Goal: Task Accomplishment & Management: Manage account settings

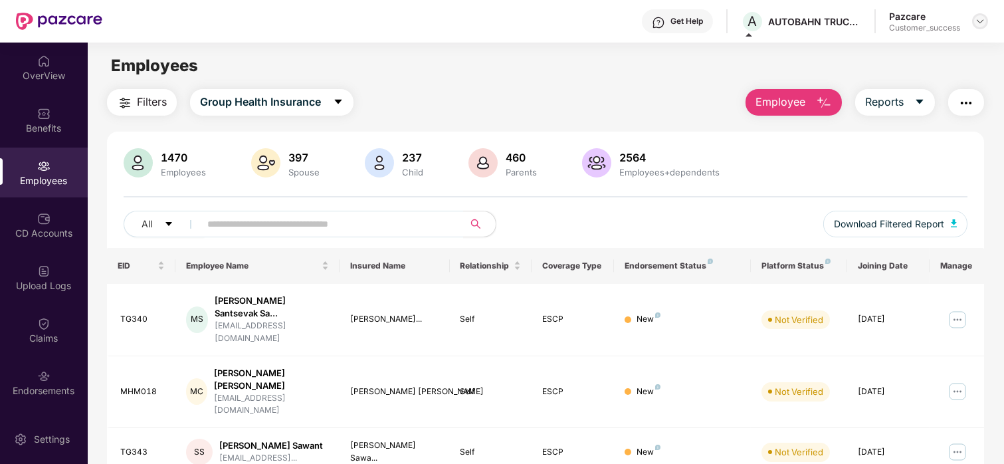
click at [976, 17] on img at bounding box center [980, 21] width 11 height 11
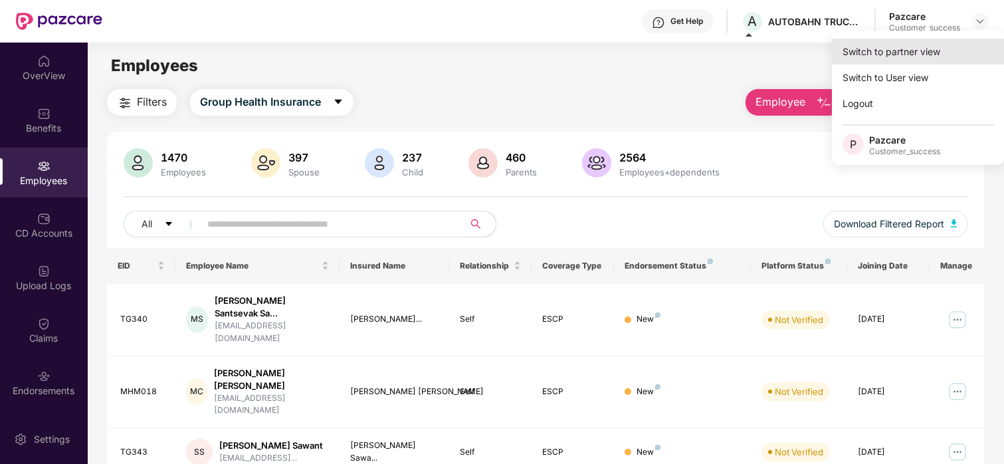
click at [888, 58] on div "Switch to partner view" at bounding box center [918, 52] width 173 height 26
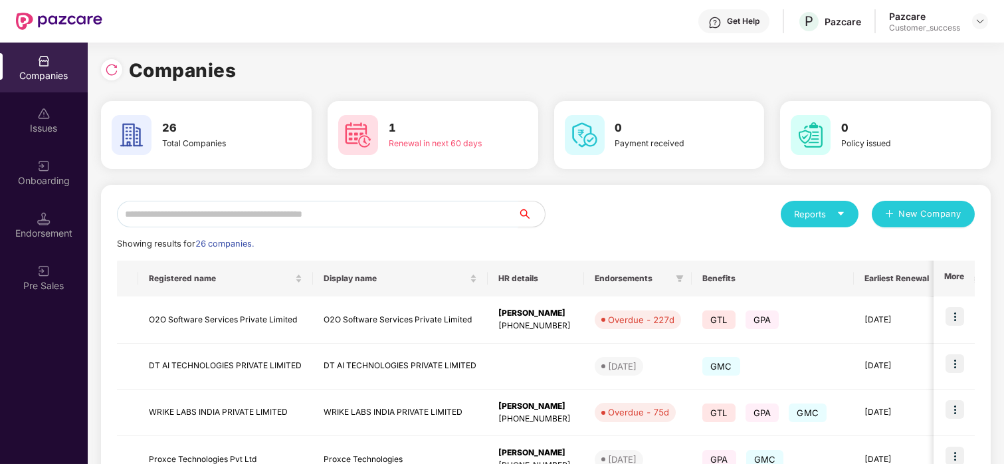
click at [417, 205] on input "text" at bounding box center [317, 214] width 401 height 27
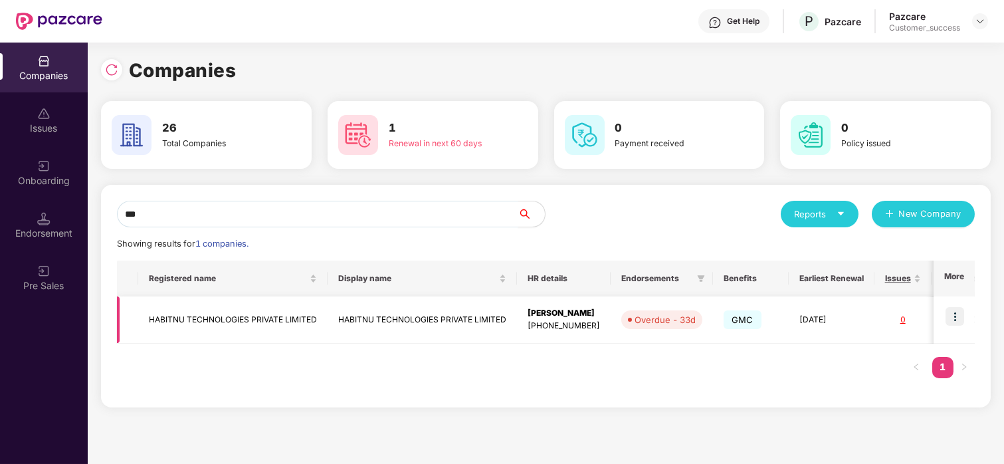
type input "***"
click at [957, 314] on img at bounding box center [954, 316] width 19 height 19
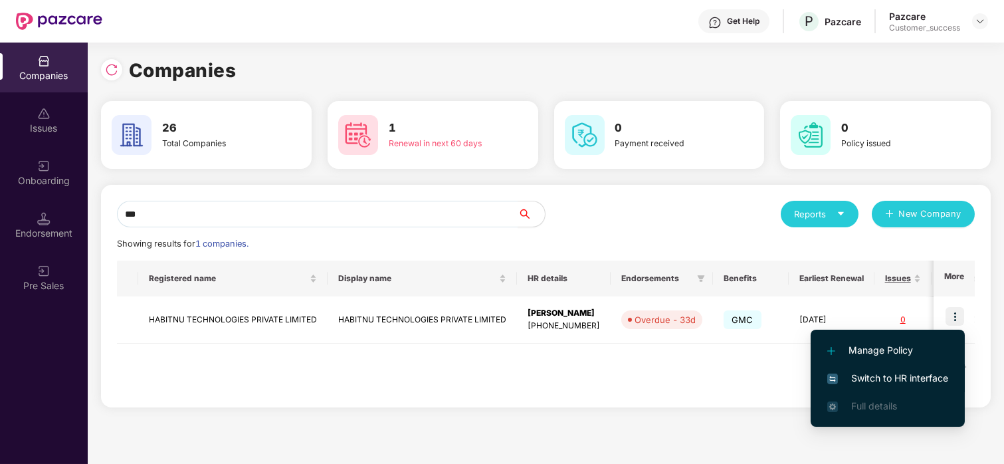
click at [889, 375] on span "Switch to HR interface" at bounding box center [887, 378] width 121 height 15
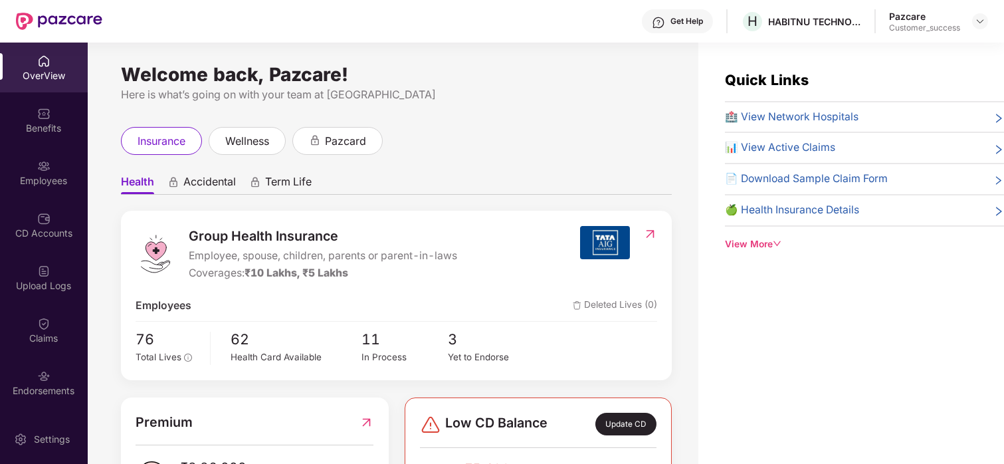
click at [36, 174] on div "Employees" at bounding box center [44, 180] width 88 height 13
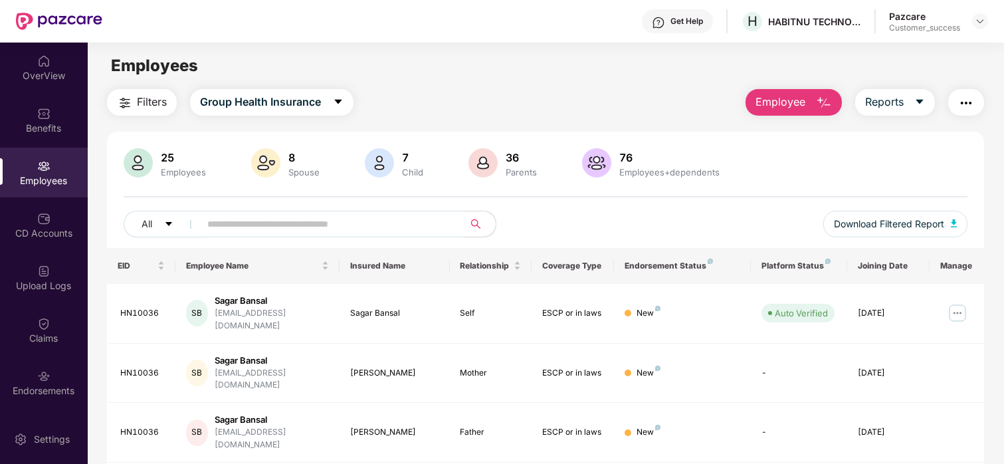
click at [322, 220] on input "text" at bounding box center [326, 224] width 238 height 20
paste input "*******"
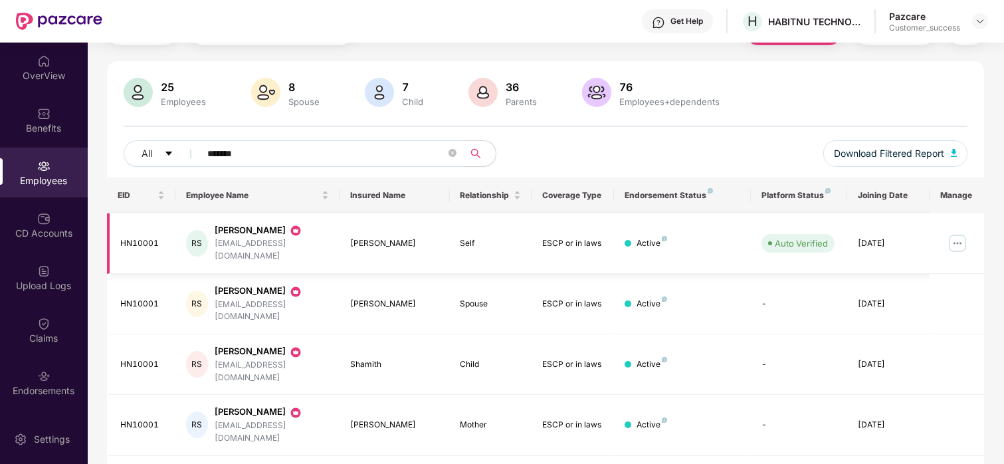
scroll to position [110, 0]
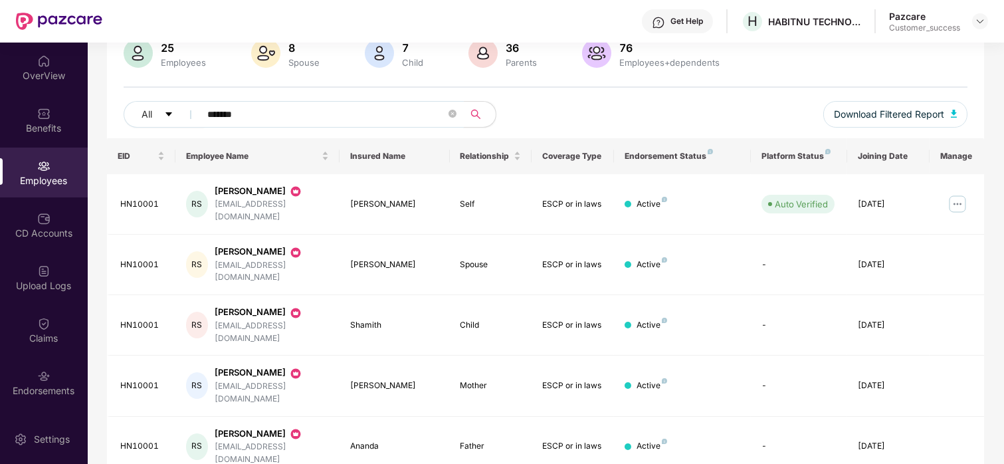
type input "*******"
click at [981, 13] on div at bounding box center [980, 21] width 16 height 16
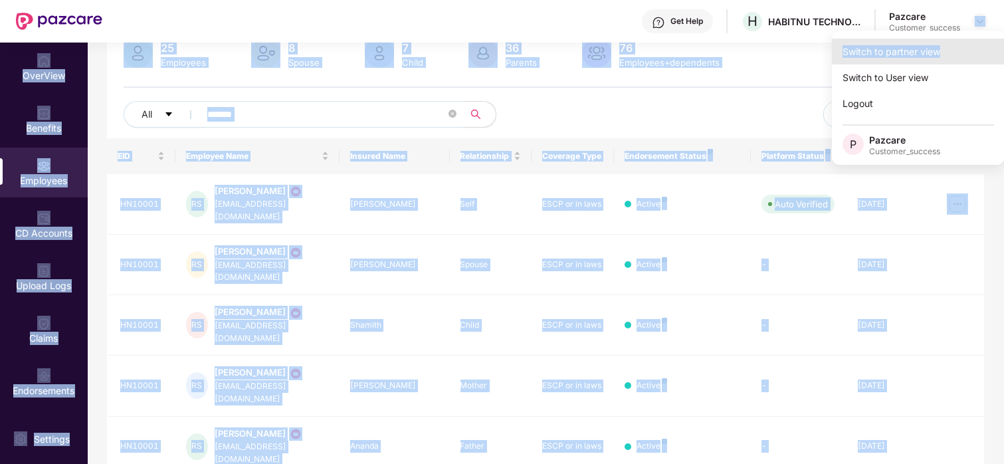
drag, startPoint x: 981, startPoint y: 13, endPoint x: 938, endPoint y: 43, distance: 51.6
click at [938, 43] on body "Get Help H HABITNU TECHNOLOGIES PRIVATE LIMITED Pazcare Customer_success OverVi…" at bounding box center [502, 232] width 1004 height 464
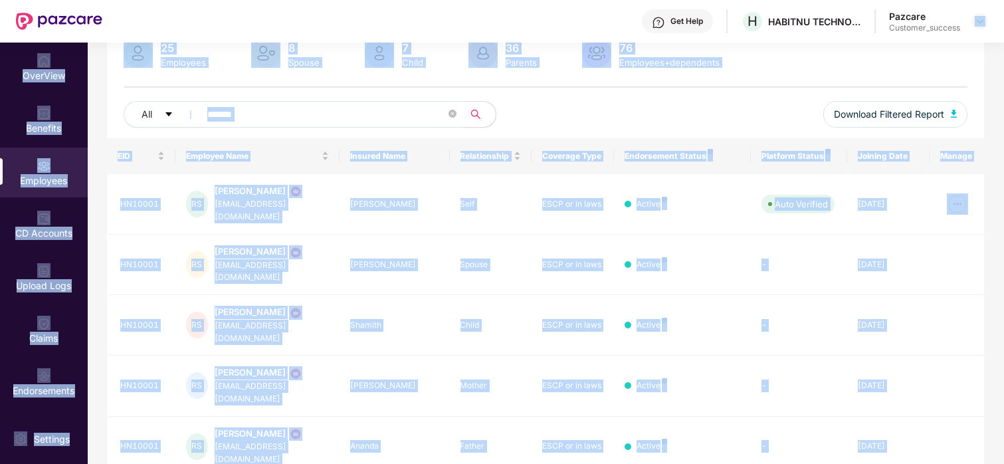
click at [938, 43] on div "25 Employees 8 Spouse 7 Child [DEMOGRAPHIC_DATA] Parents 76 Employees+dependents" at bounding box center [546, 55] width 844 height 32
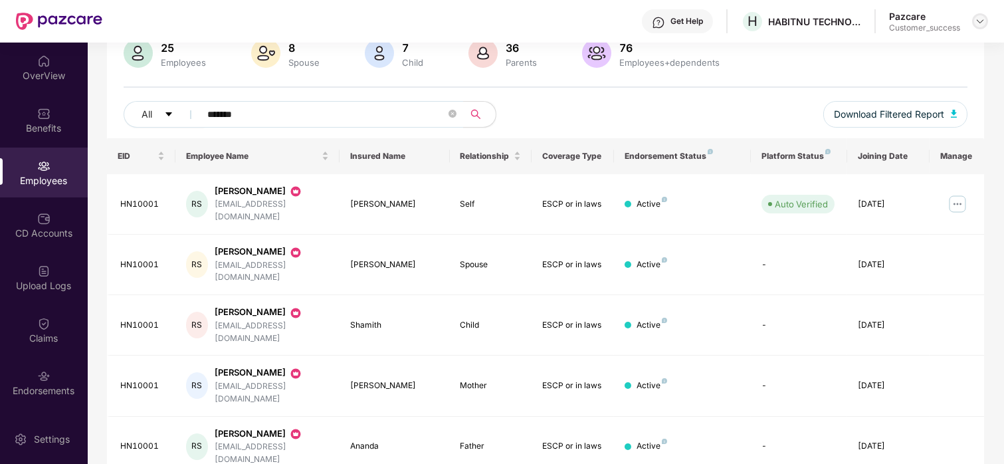
click at [977, 21] on img at bounding box center [980, 21] width 11 height 11
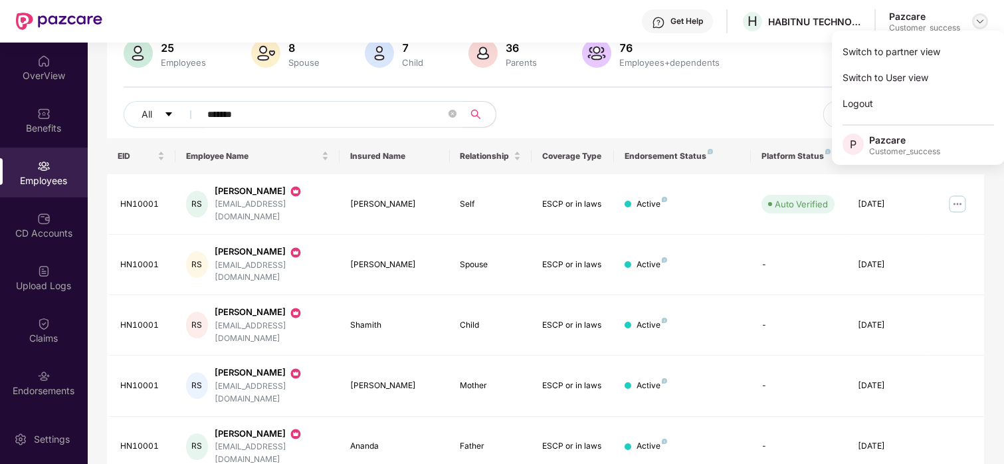
click at [977, 21] on img at bounding box center [980, 21] width 11 height 11
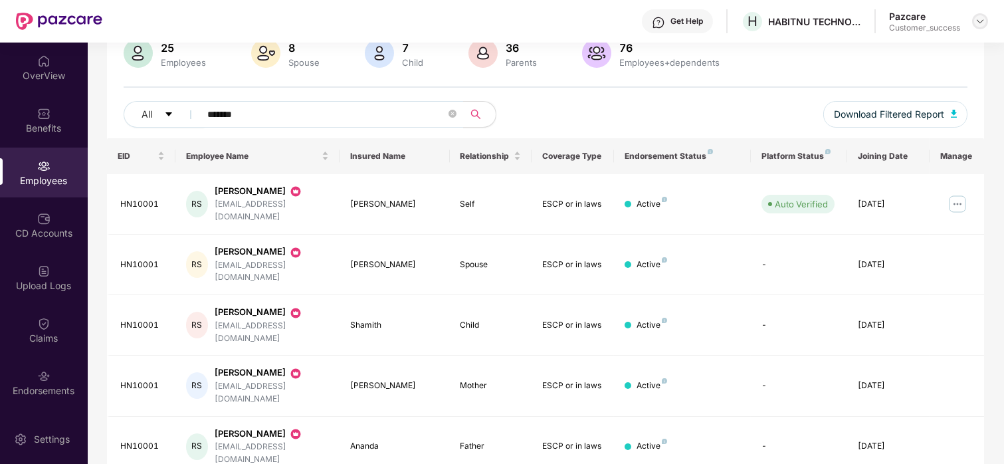
click at [976, 21] on img at bounding box center [980, 21] width 11 height 11
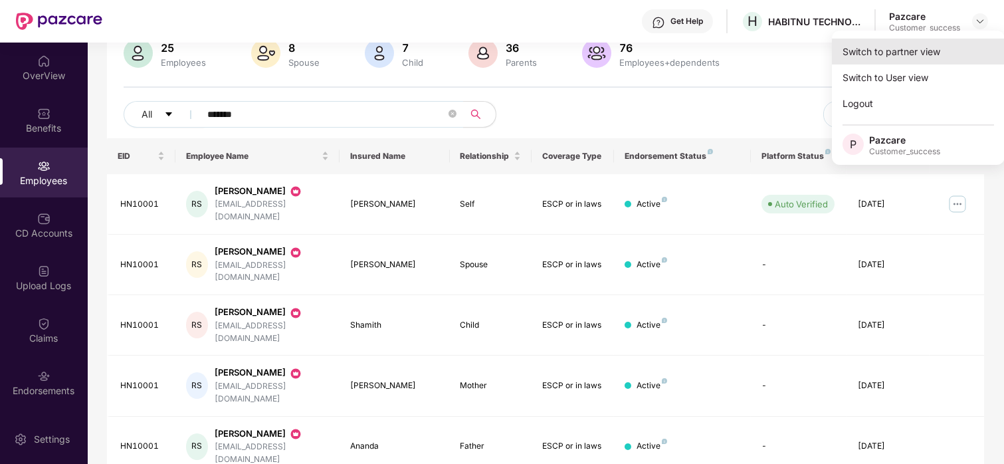
click at [935, 46] on div "Switch to partner view" at bounding box center [918, 52] width 173 height 26
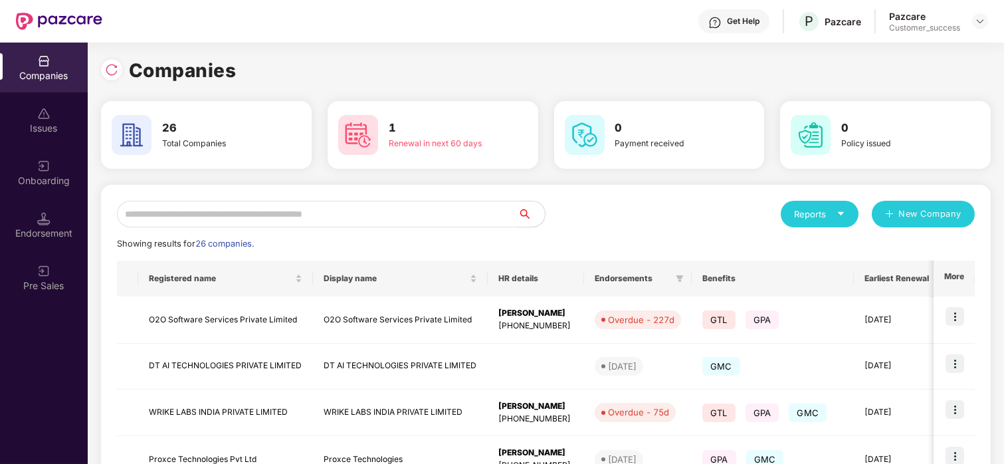
click at [375, 214] on input "text" at bounding box center [317, 214] width 401 height 27
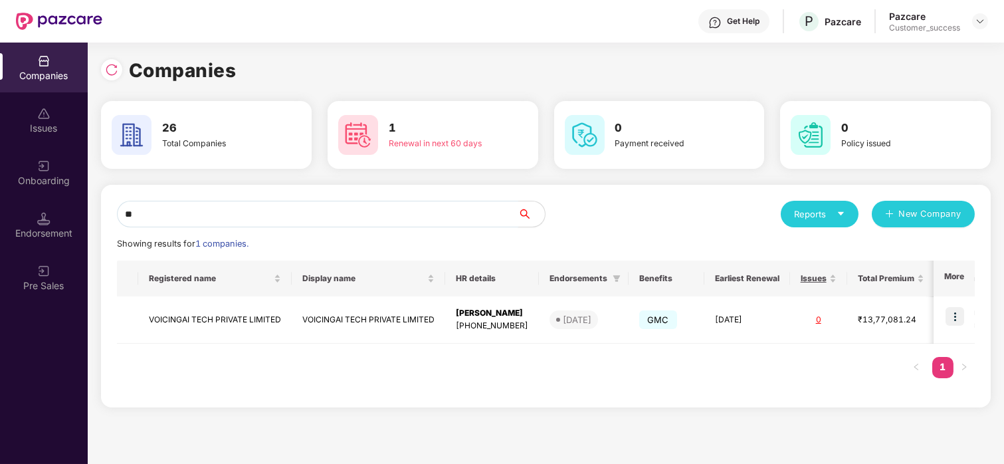
type input "*"
type input "****"
click at [958, 317] on img at bounding box center [954, 316] width 19 height 19
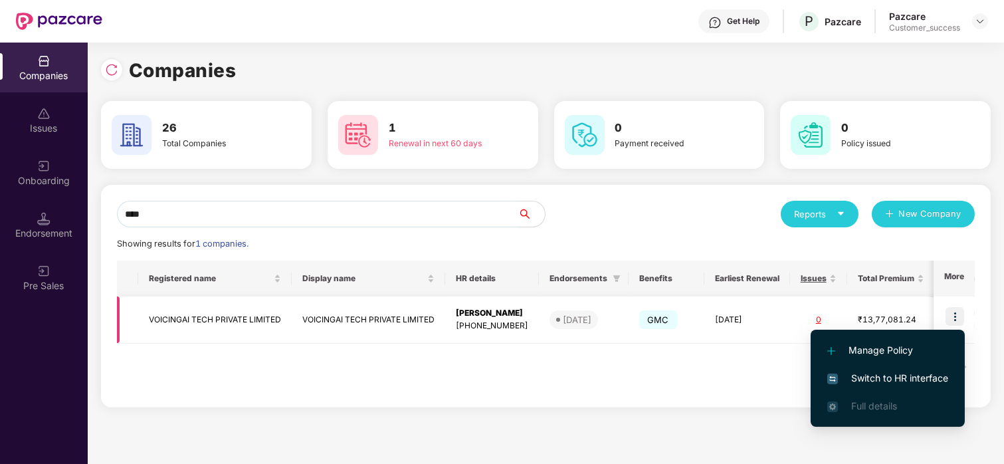
click at [951, 310] on img at bounding box center [954, 316] width 19 height 19
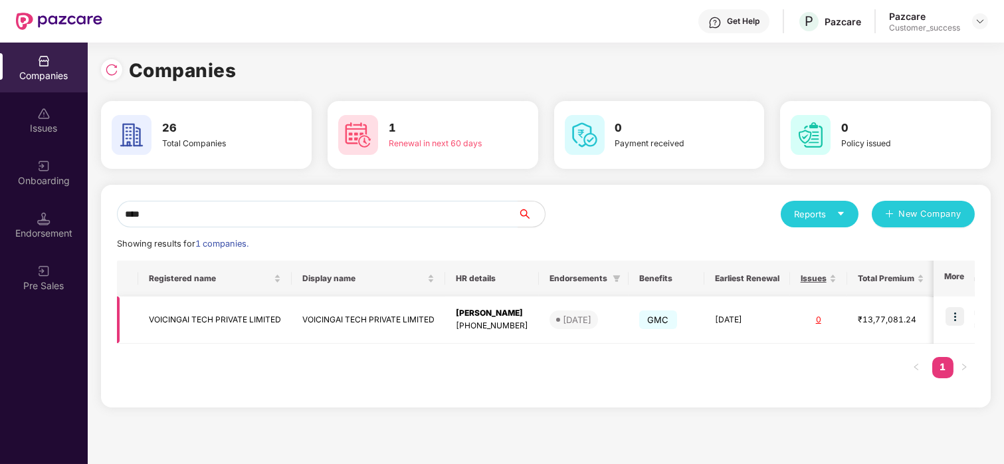
click at [951, 310] on img at bounding box center [954, 316] width 19 height 19
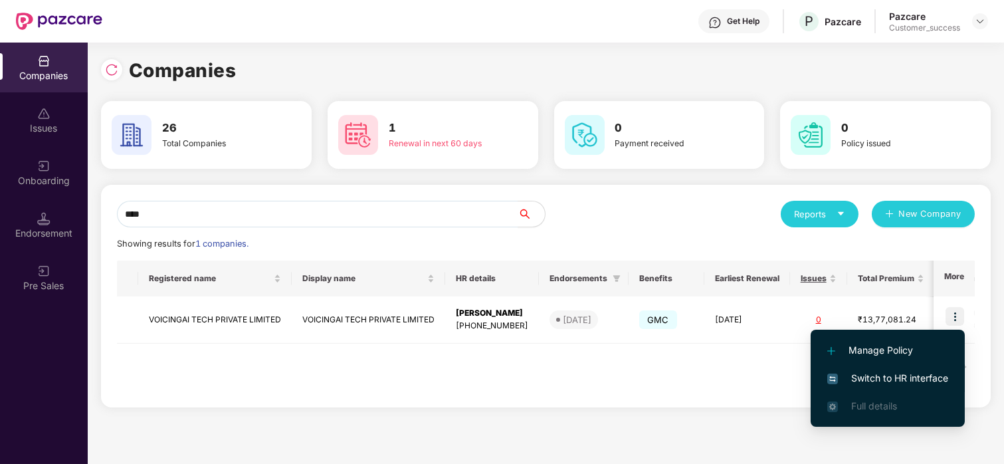
click at [887, 377] on span "Switch to HR interface" at bounding box center [887, 378] width 121 height 15
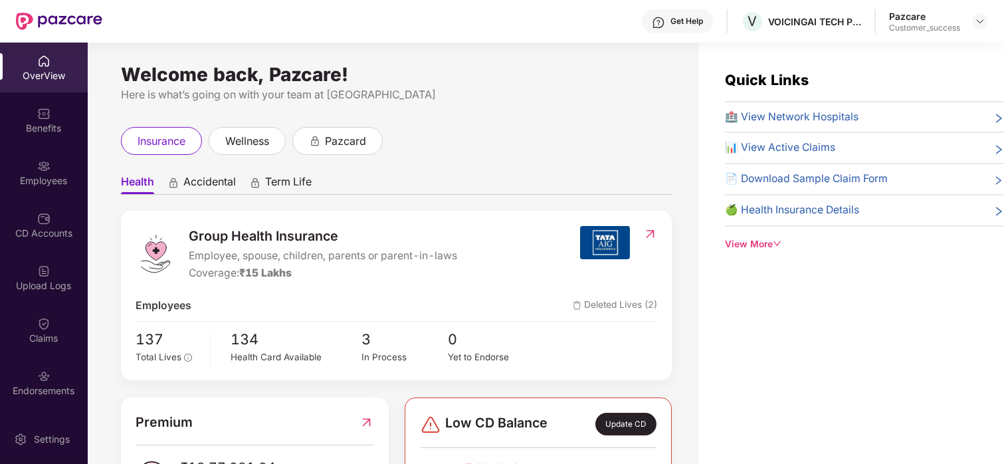
click at [29, 47] on div "OverView" at bounding box center [44, 68] width 88 height 50
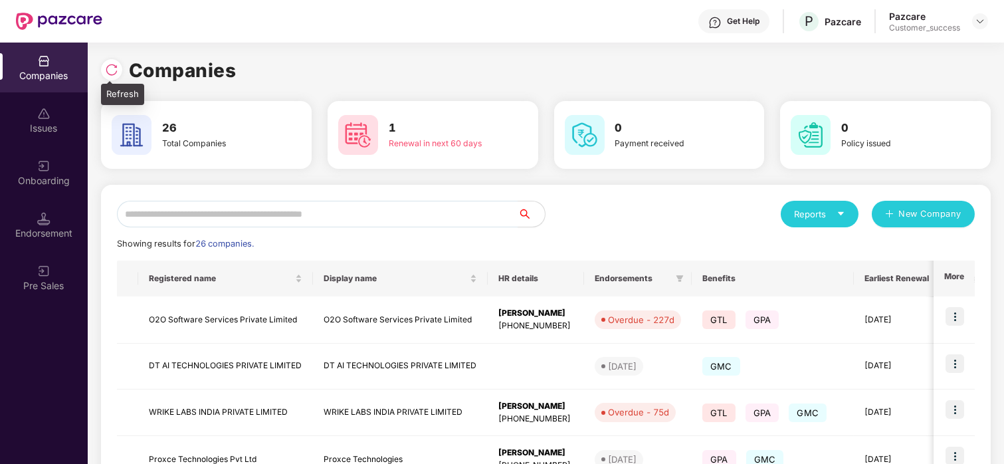
click at [112, 70] on img at bounding box center [111, 69] width 13 height 13
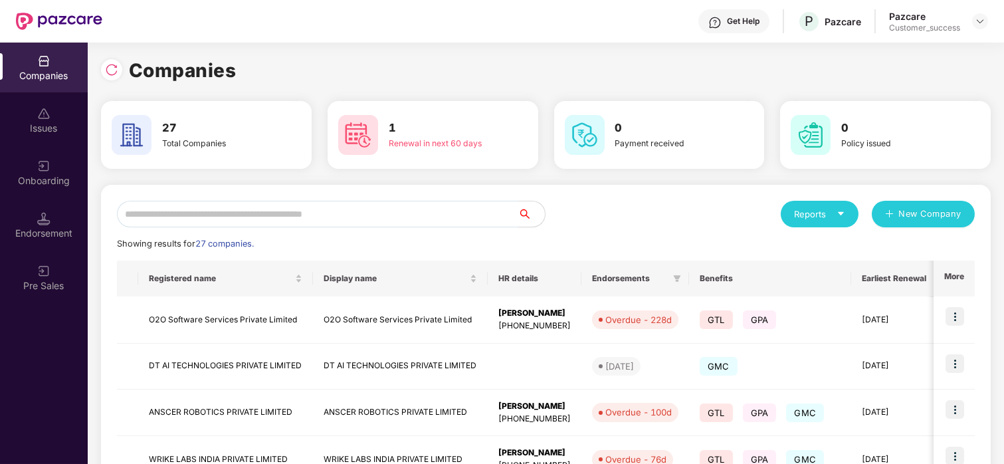
click at [379, 205] on input "text" at bounding box center [317, 214] width 401 height 27
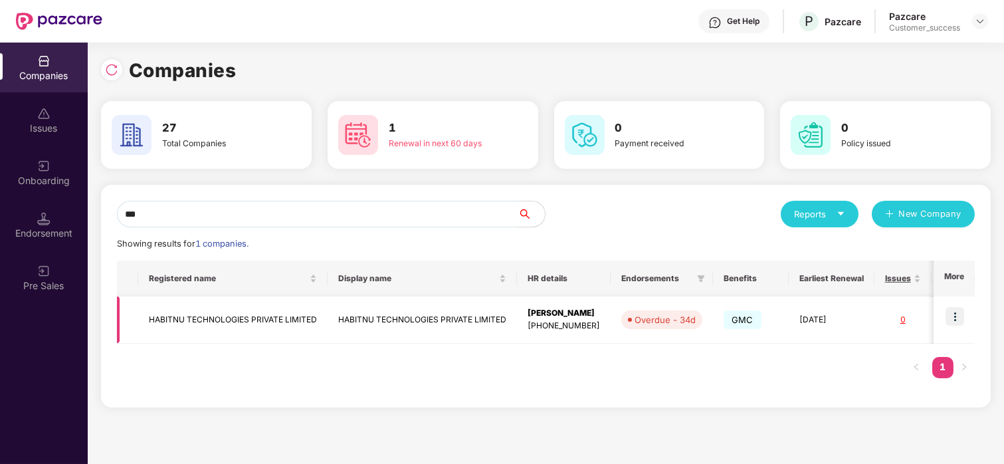
type input "***"
click at [953, 321] on img at bounding box center [954, 316] width 19 height 19
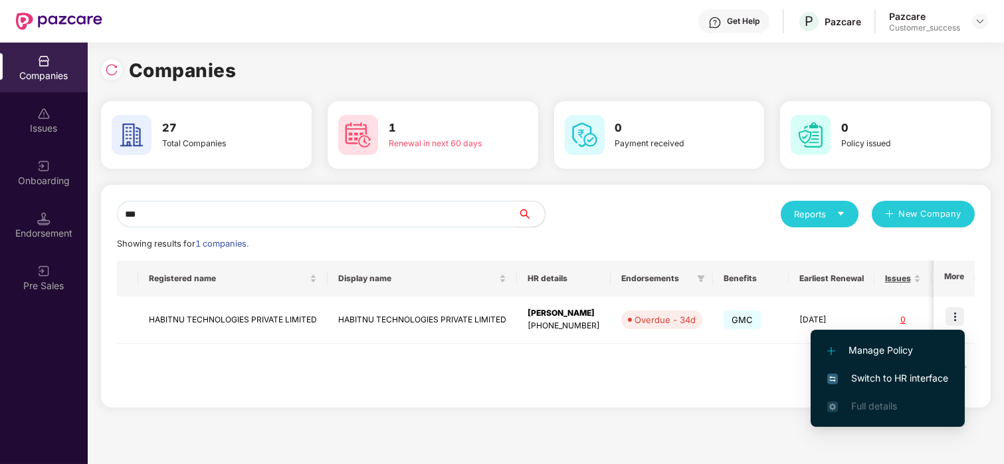
click at [885, 369] on li "Switch to HR interface" at bounding box center [887, 378] width 154 height 28
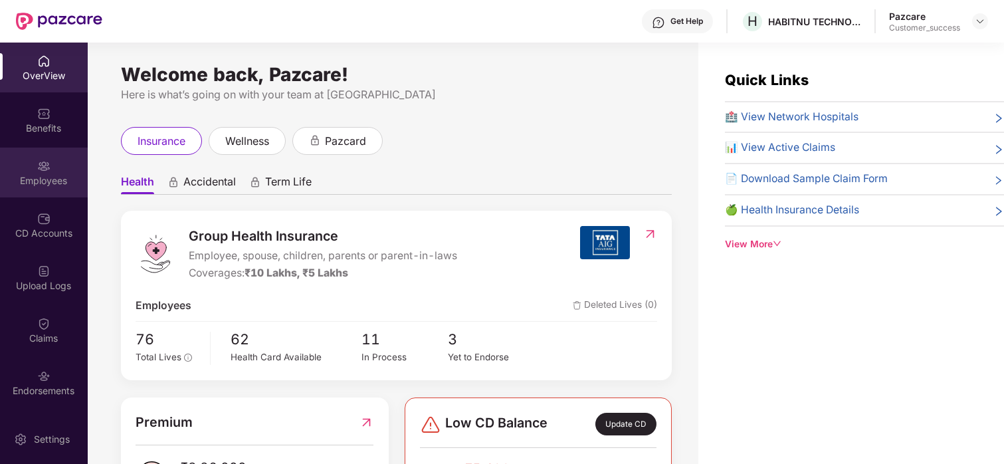
click at [42, 153] on div "Employees" at bounding box center [44, 172] width 88 height 50
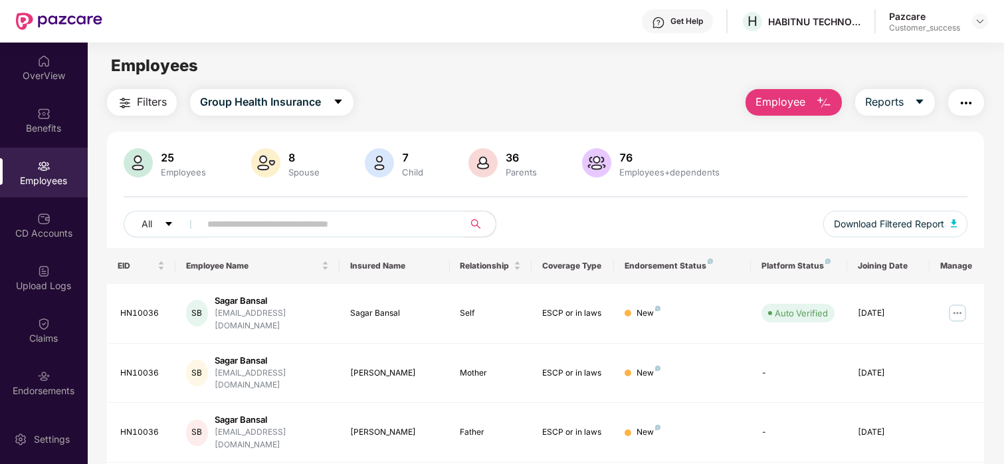
click at [288, 231] on input "text" at bounding box center [326, 224] width 238 height 20
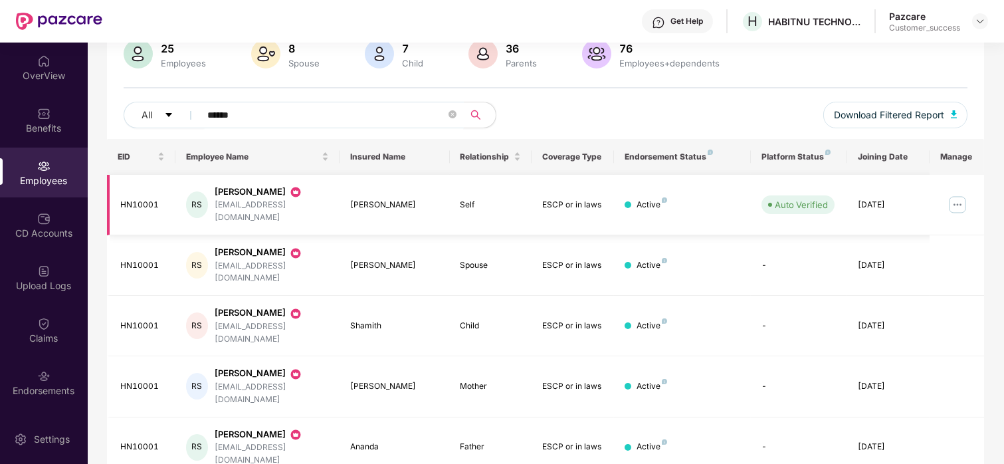
scroll to position [110, 0]
type input "******"
click at [949, 194] on img at bounding box center [957, 203] width 21 height 21
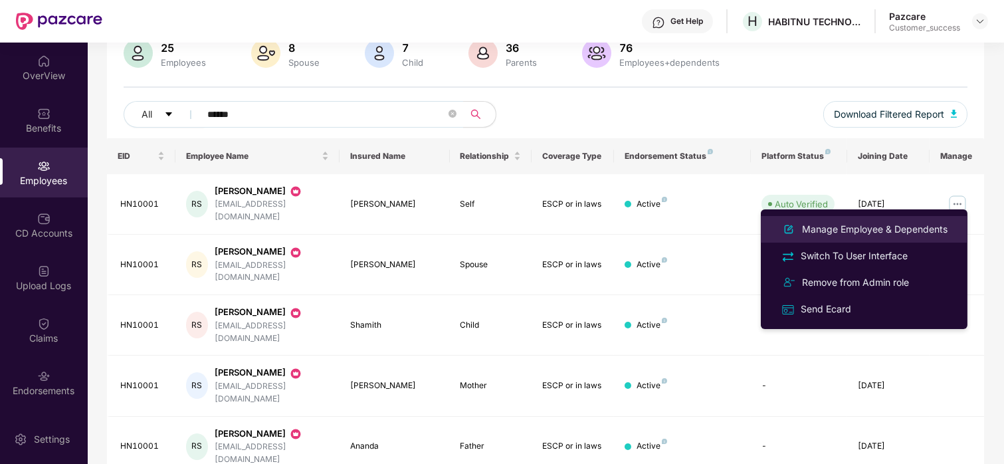
click at [852, 221] on div "Manage Employee & Dependents" at bounding box center [864, 229] width 172 height 16
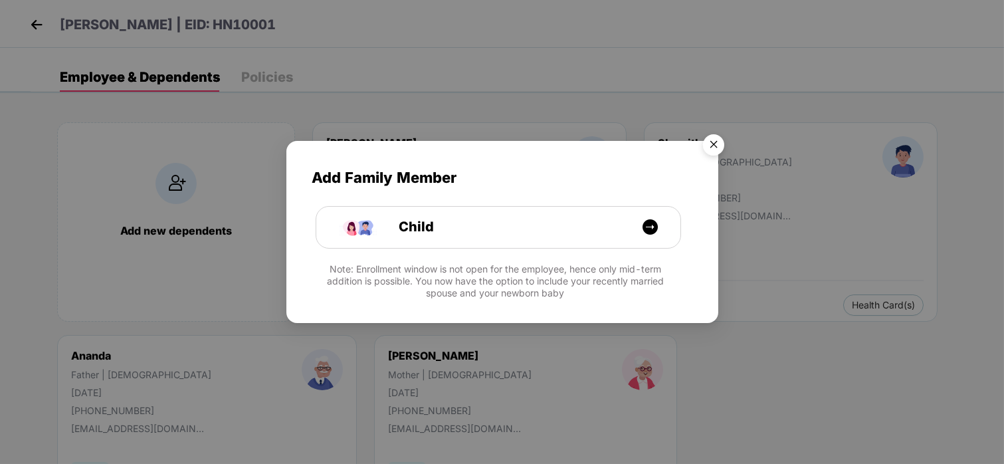
click at [715, 138] on img "Close" at bounding box center [713, 146] width 37 height 37
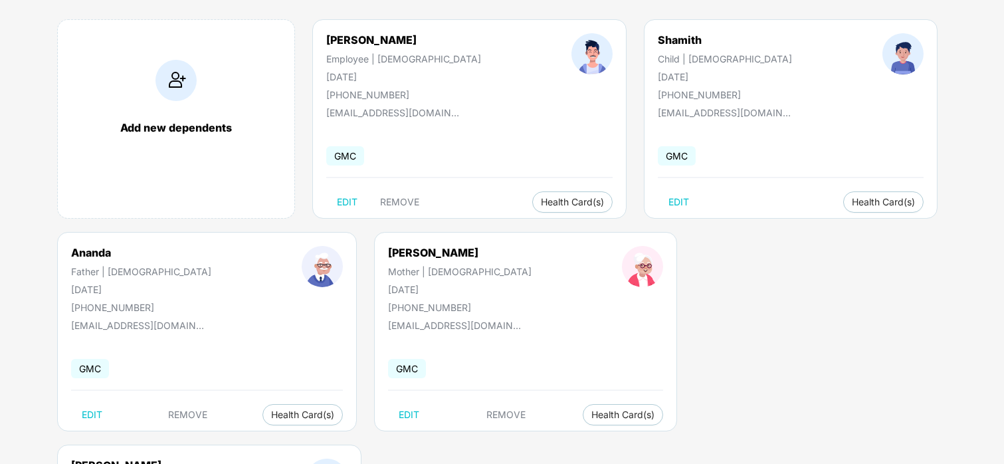
scroll to position [0, 0]
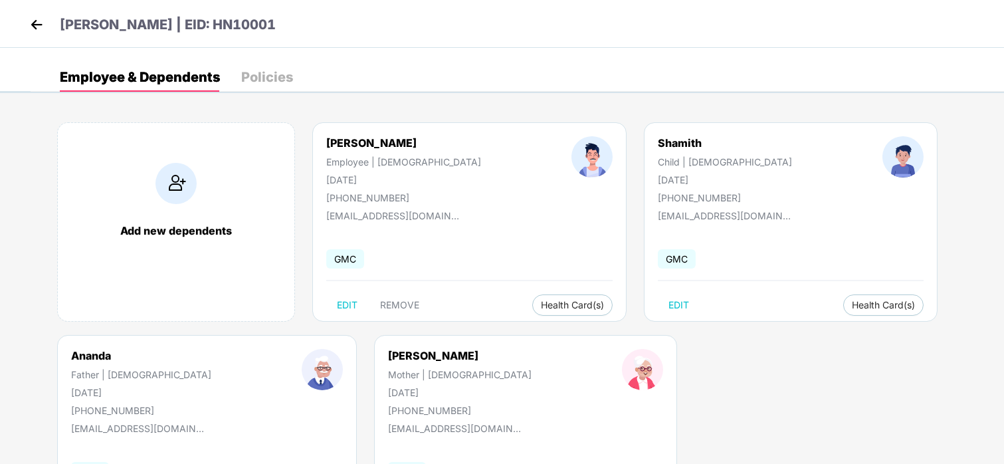
click at [45, 31] on header "[PERSON_NAME] | EID: HN10001" at bounding box center [151, 27] width 249 height 24
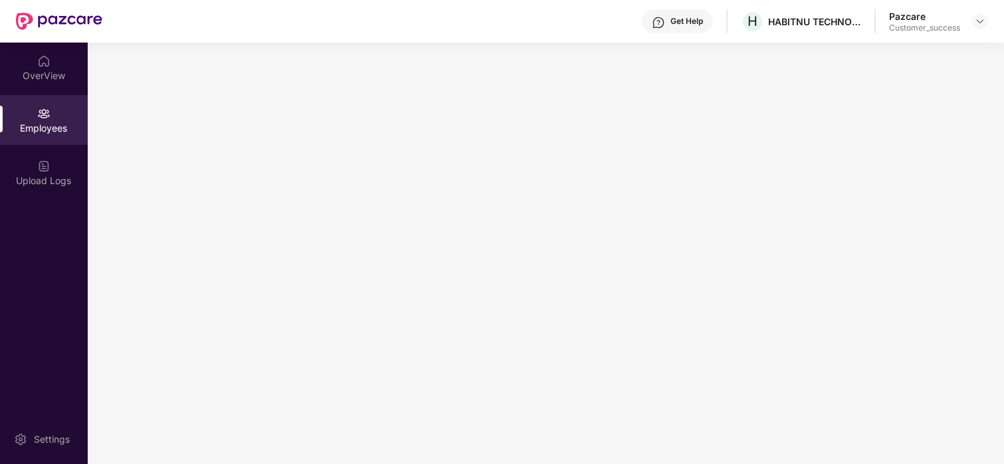
click at [45, 31] on div at bounding box center [59, 21] width 86 height 43
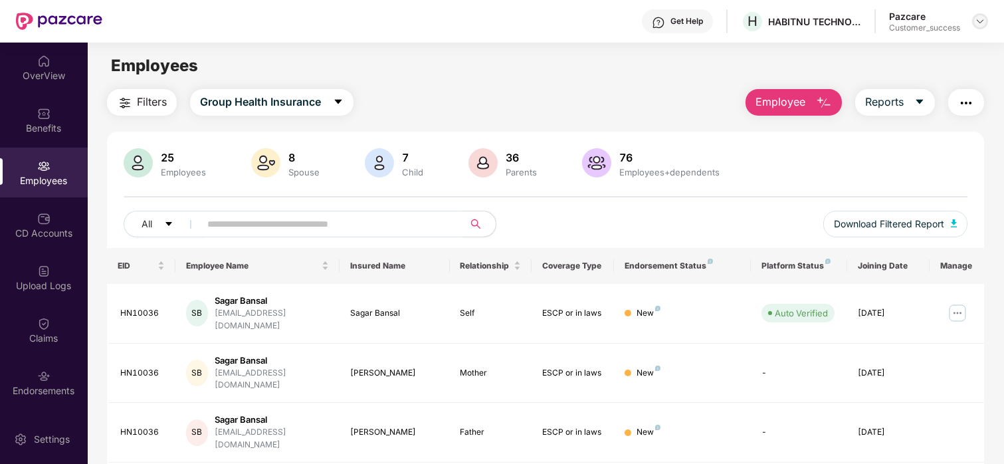
click at [978, 17] on img at bounding box center [980, 21] width 11 height 11
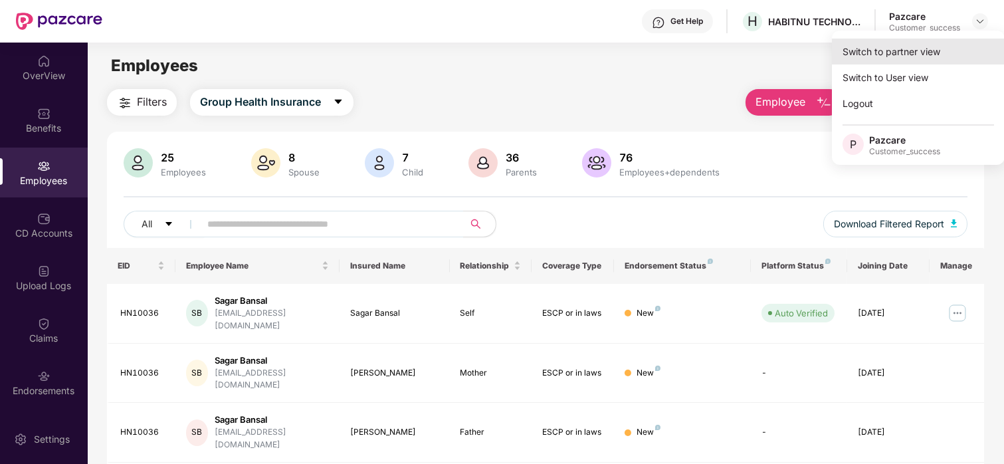
click at [889, 44] on div "Switch to partner view" at bounding box center [918, 52] width 173 height 26
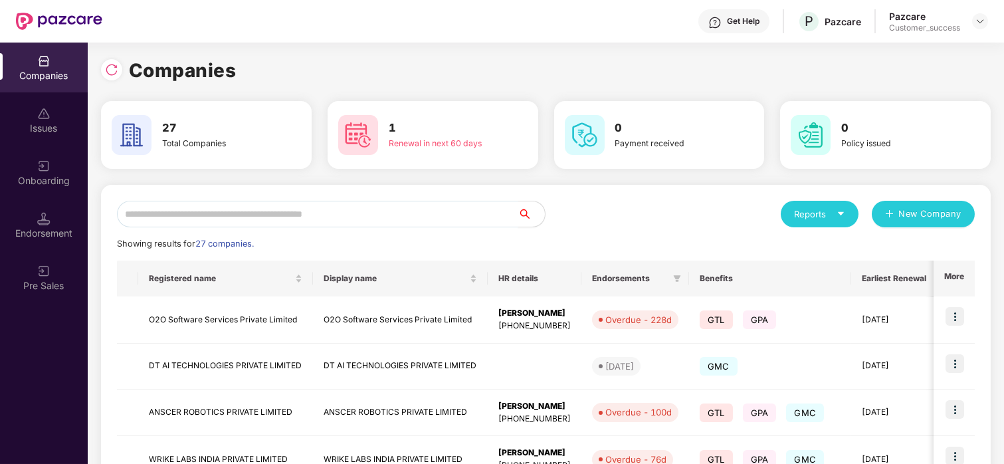
click at [185, 209] on input "text" at bounding box center [317, 214] width 401 height 27
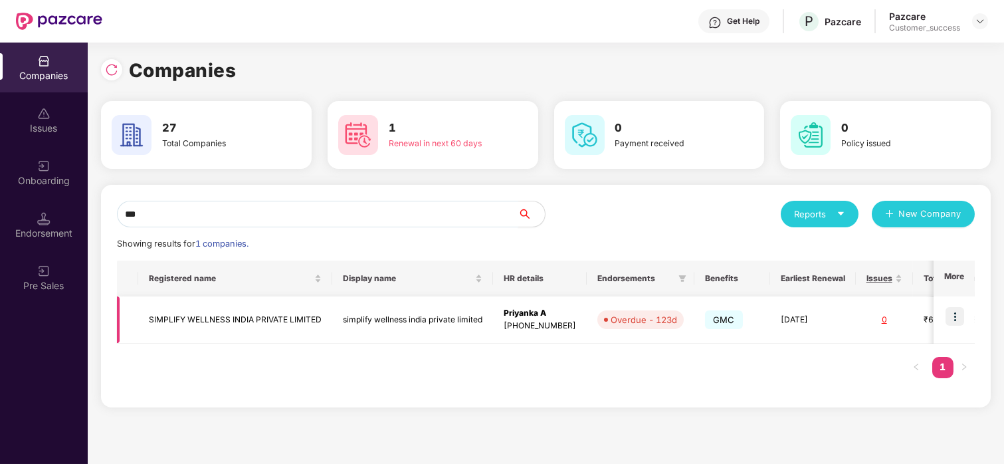
type input "***"
click at [955, 314] on img at bounding box center [954, 316] width 19 height 19
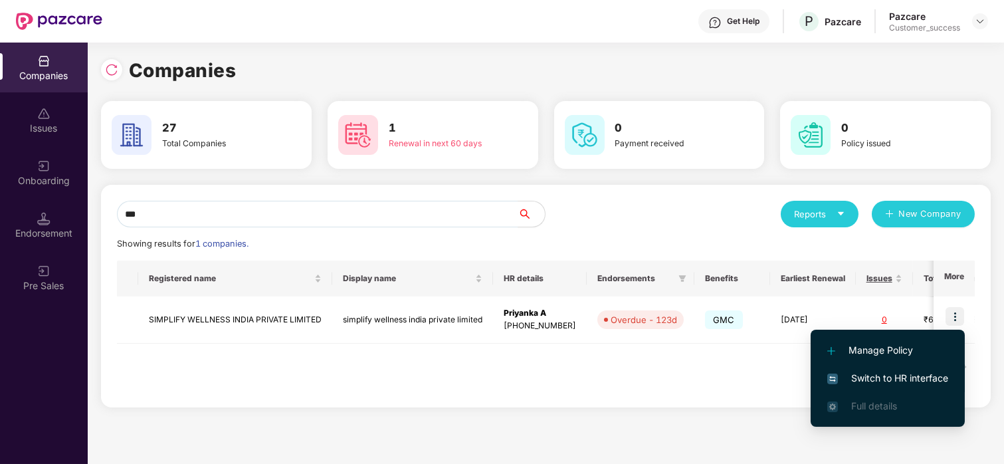
click at [862, 380] on span "Switch to HR interface" at bounding box center [887, 378] width 121 height 15
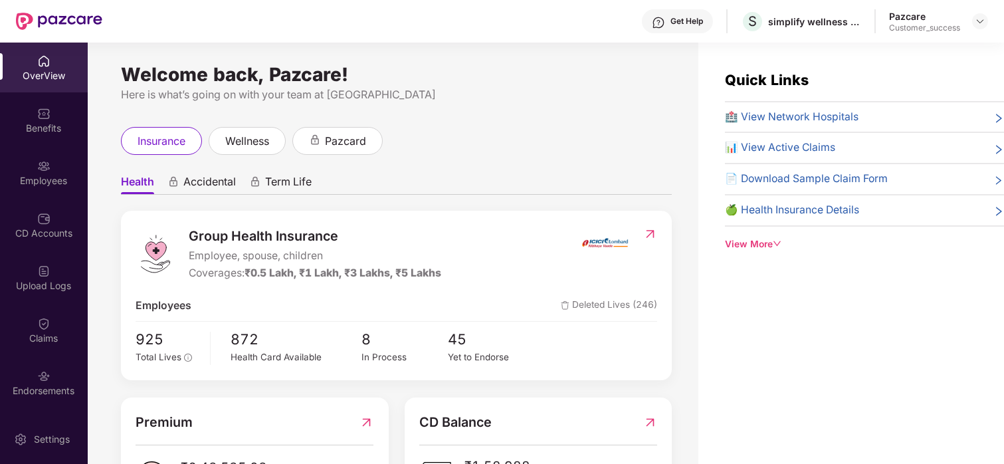
click at [45, 405] on div "Endorsements" at bounding box center [44, 382] width 88 height 50
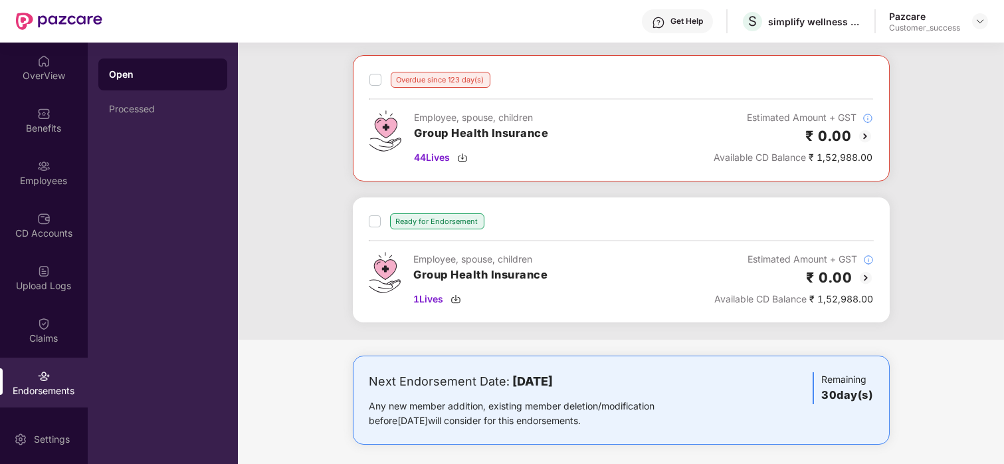
scroll to position [57, 0]
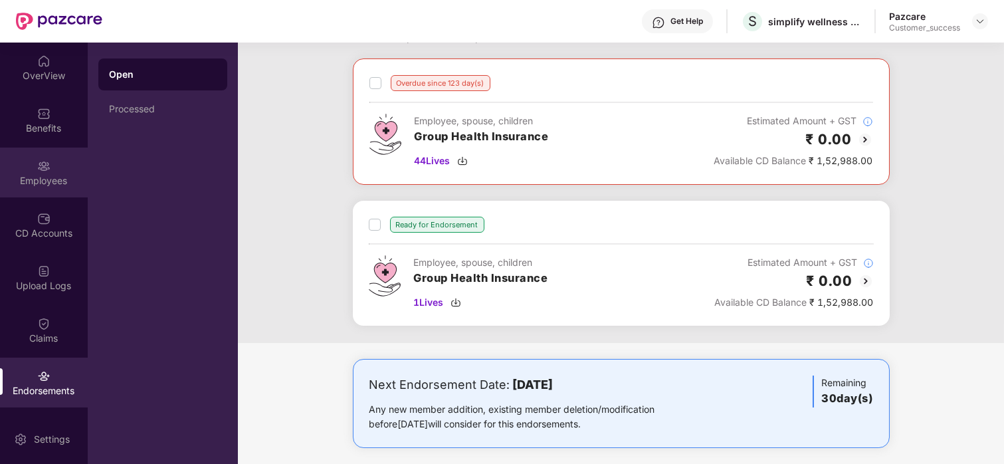
click at [20, 175] on div "Employees" at bounding box center [44, 180] width 88 height 13
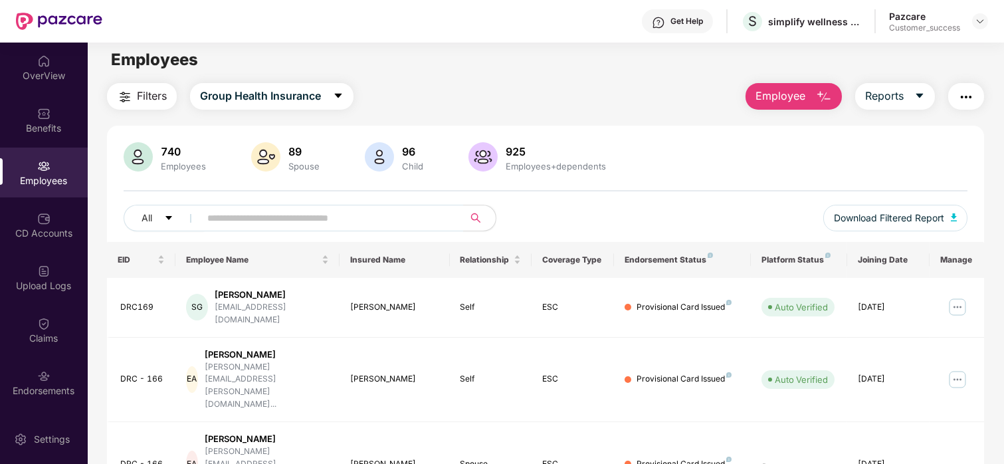
scroll to position [0, 0]
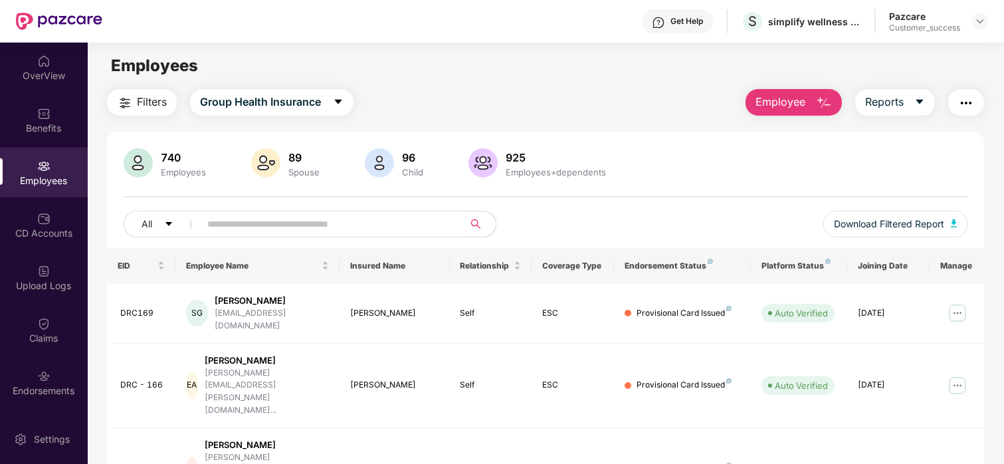
click at [280, 205] on div "740 Employees 89 Spouse 96 Child 925 Employees+dependents All Download Filtered…" at bounding box center [546, 198] width 878 height 100
click at [274, 221] on input "text" at bounding box center [326, 224] width 238 height 20
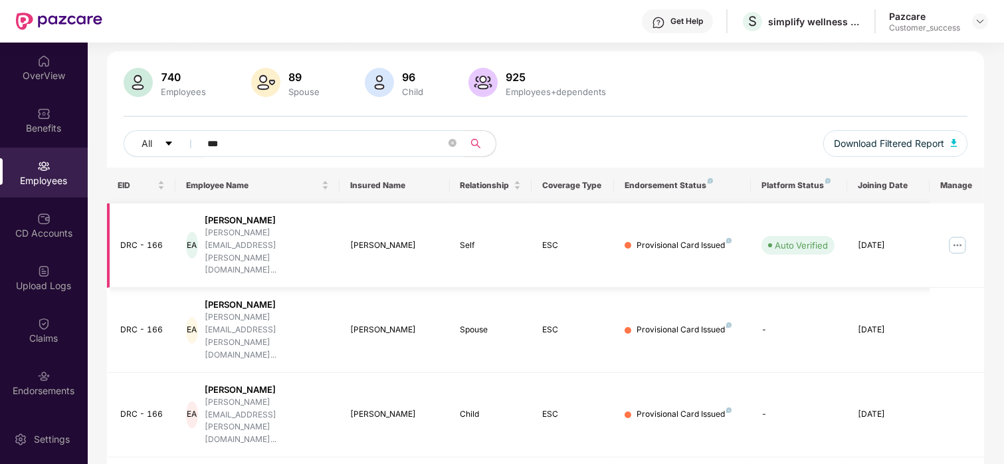
scroll to position [82, 0]
click at [205, 137] on span "***" at bounding box center [327, 142] width 272 height 27
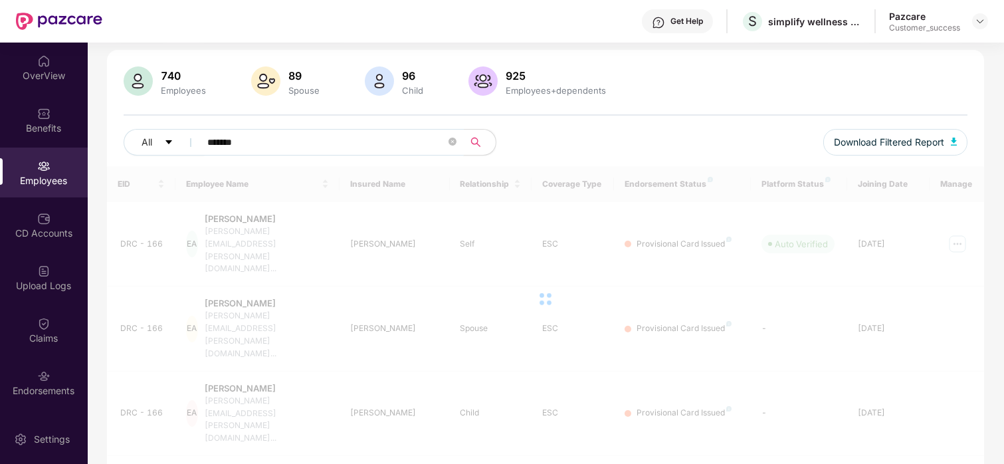
scroll to position [43, 0]
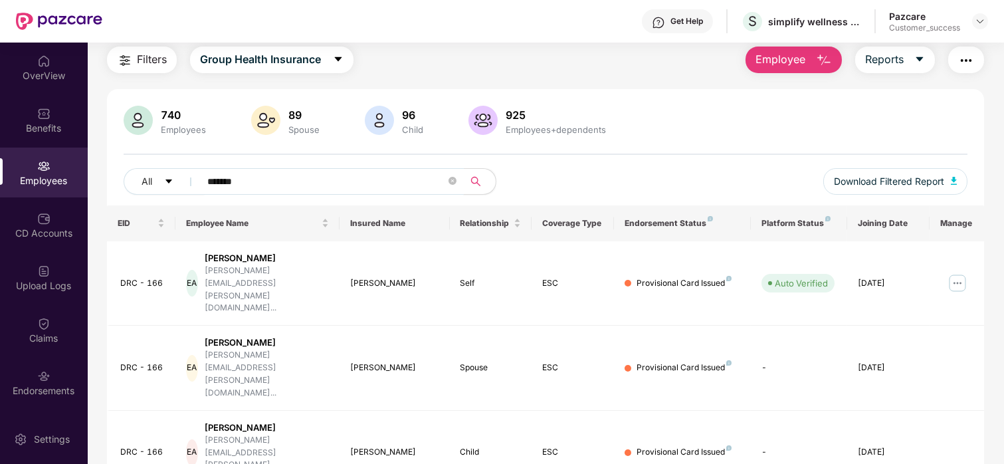
click at [447, 175] on span "*******" at bounding box center [327, 181] width 272 height 27
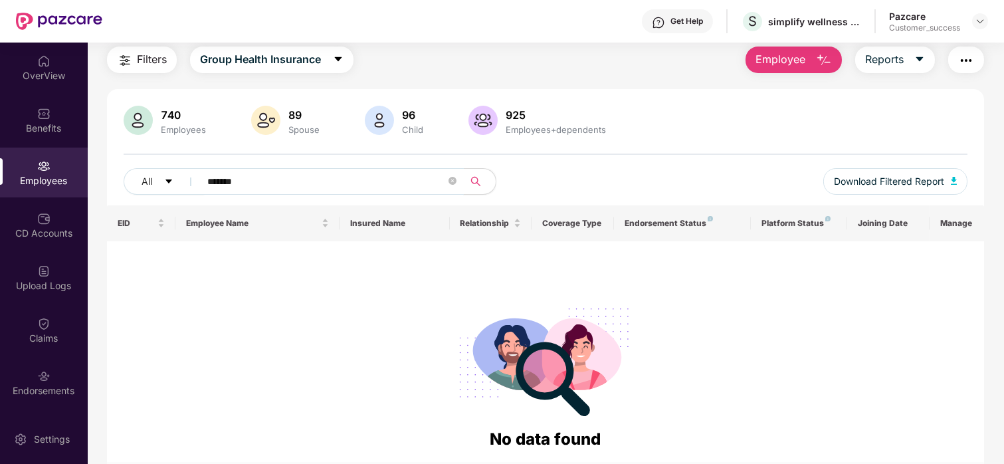
scroll to position [89, 0]
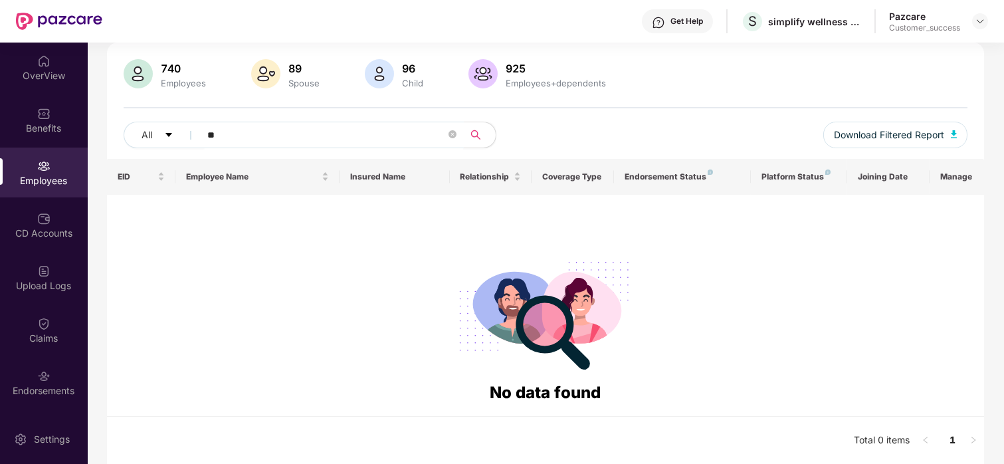
type input "*"
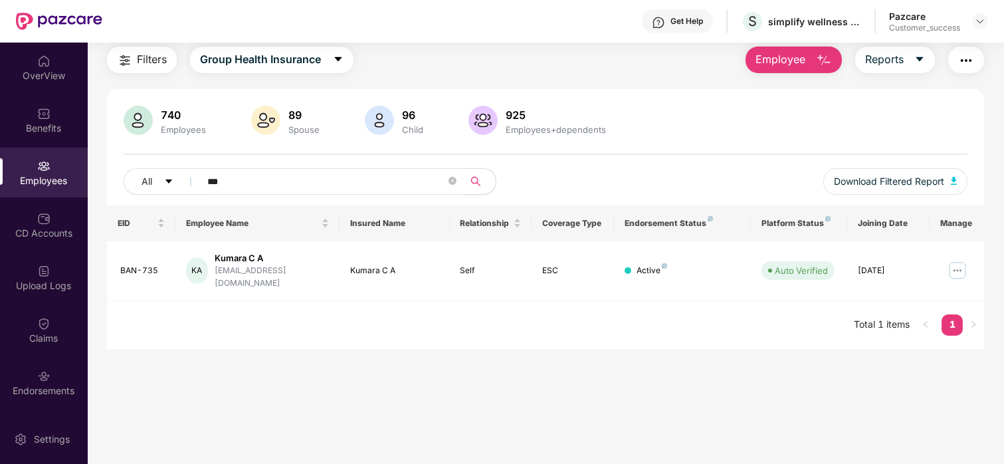
scroll to position [43, 0]
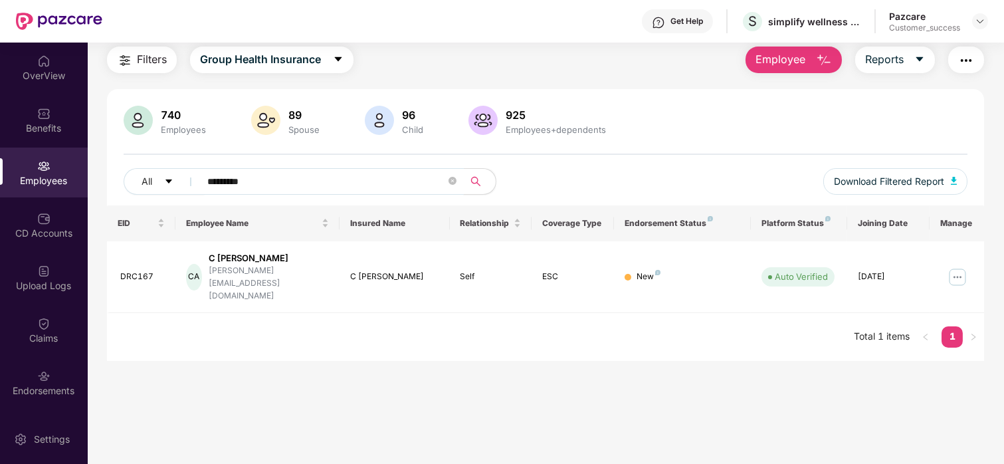
type input "*********"
click at [36, 385] on div "Endorsements" at bounding box center [44, 390] width 88 height 13
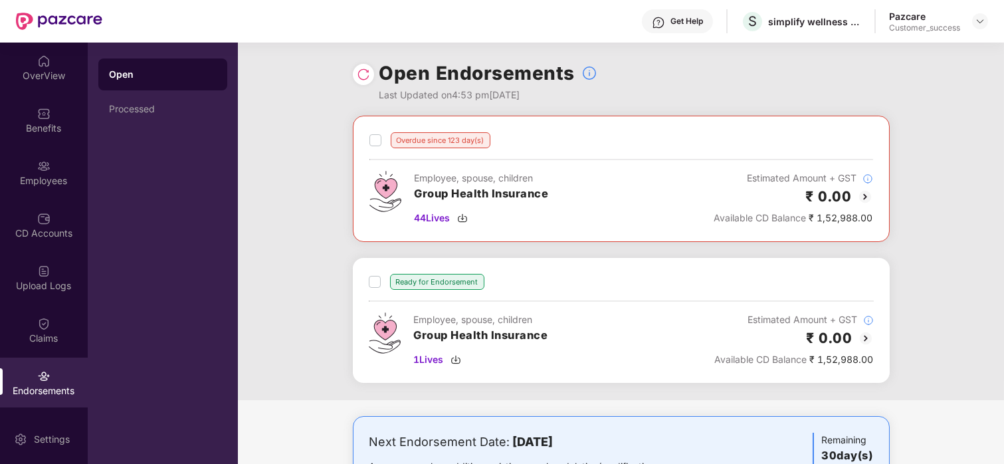
scroll to position [68, 0]
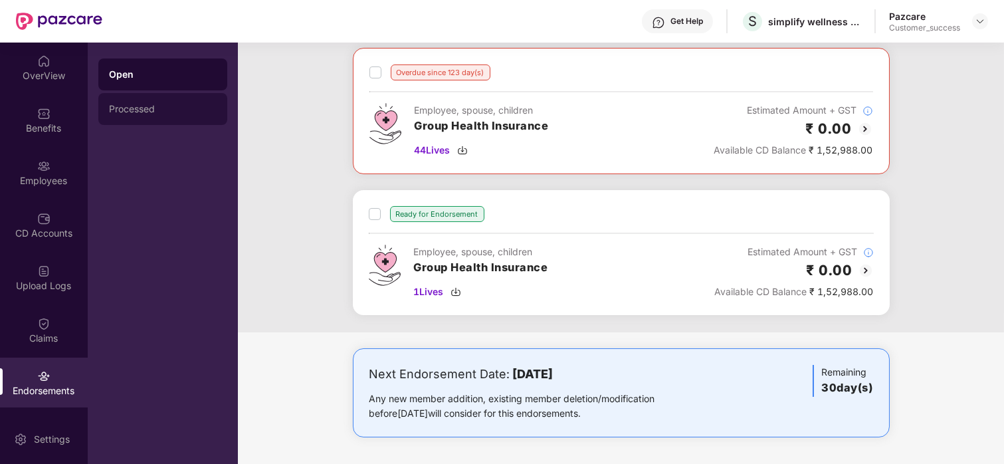
click at [174, 110] on div "Processed" at bounding box center [163, 109] width 108 height 11
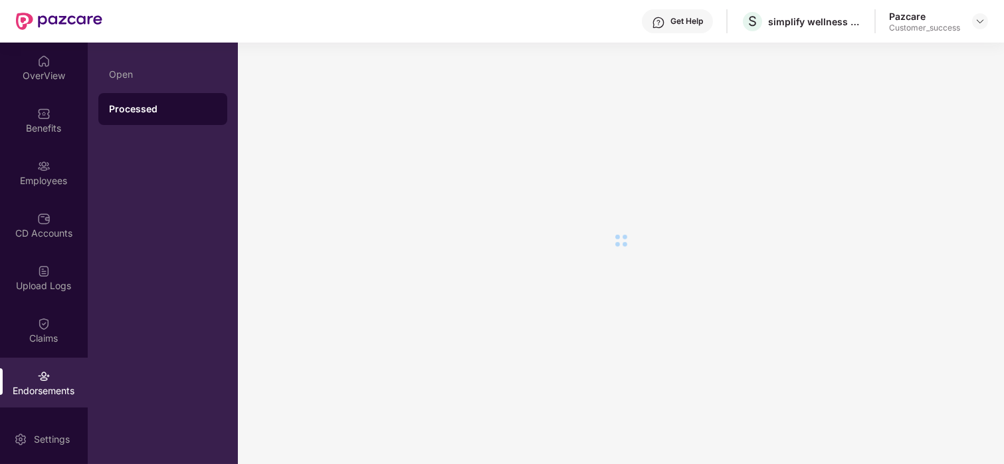
scroll to position [0, 0]
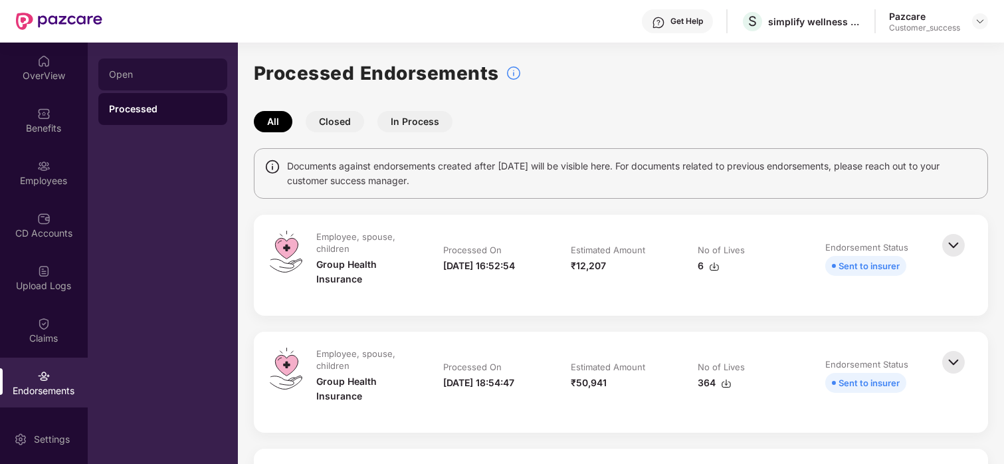
click at [196, 69] on div "Open" at bounding box center [163, 74] width 108 height 11
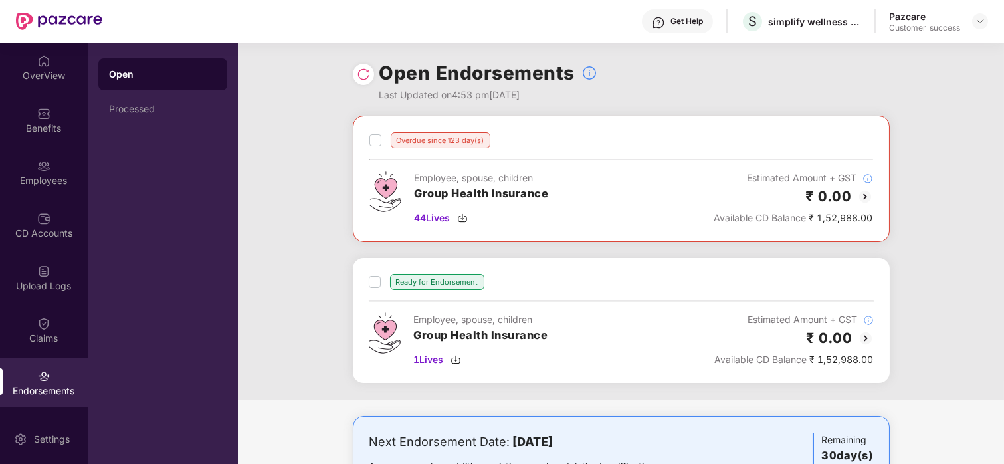
click at [860, 198] on img at bounding box center [865, 197] width 16 height 16
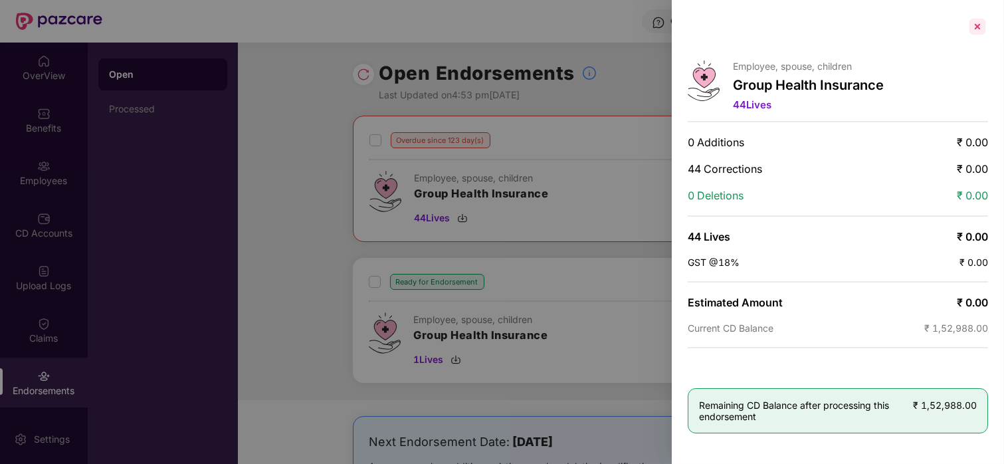
click at [986, 25] on div at bounding box center [977, 26] width 21 height 21
